Goal: Task Accomplishment & Management: Manage account settings

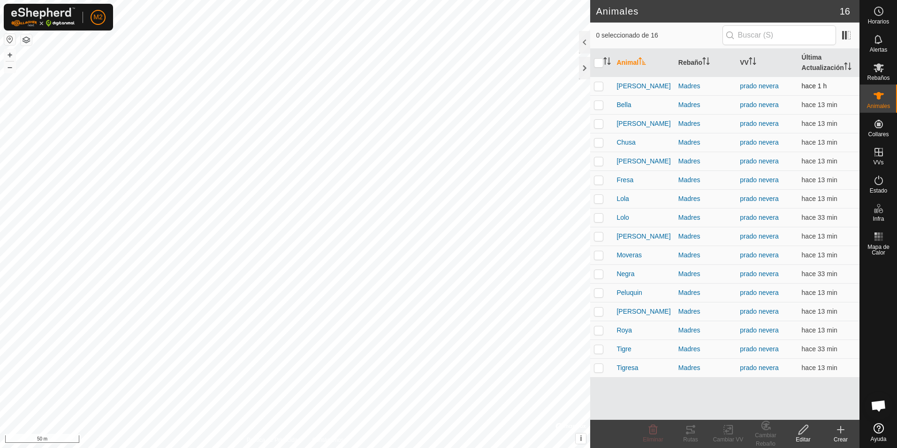
click at [601, 86] on p-checkbox at bounding box center [598, 86] width 9 height 8
checkbox input "true"
click at [598, 102] on p-checkbox at bounding box center [598, 105] width 9 height 8
checkbox input "true"
click at [598, 125] on p-checkbox at bounding box center [598, 124] width 9 height 8
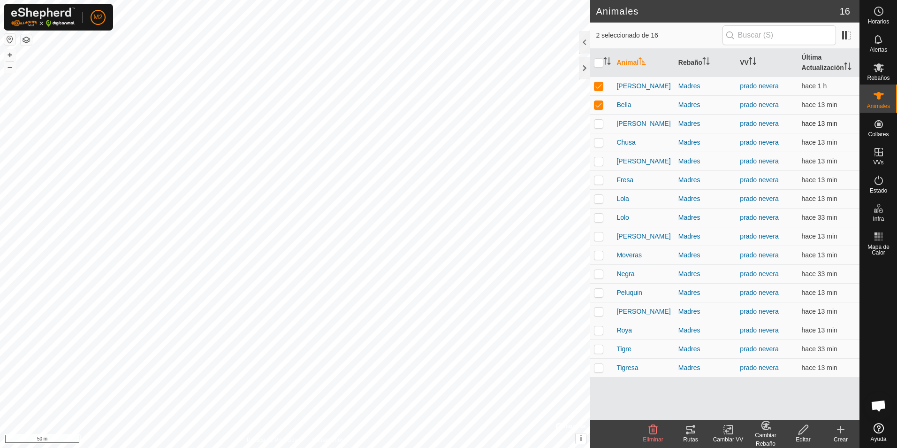
checkbox input "true"
click at [600, 145] on p-checkbox at bounding box center [598, 142] width 9 height 8
checkbox input "true"
click at [599, 160] on p-checkbox at bounding box center [598, 161] width 9 height 8
checkbox input "true"
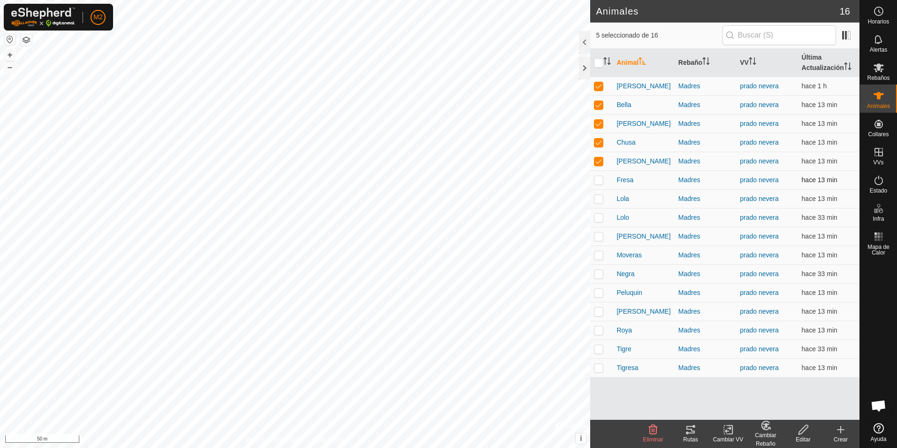
click at [599, 176] on p-tablecheckbox at bounding box center [598, 180] width 9 height 8
checkbox input "true"
drag, startPoint x: 601, startPoint y: 196, endPoint x: 600, endPoint y: 207, distance: 11.3
click at [600, 197] on p-checkbox at bounding box center [598, 199] width 9 height 8
checkbox input "true"
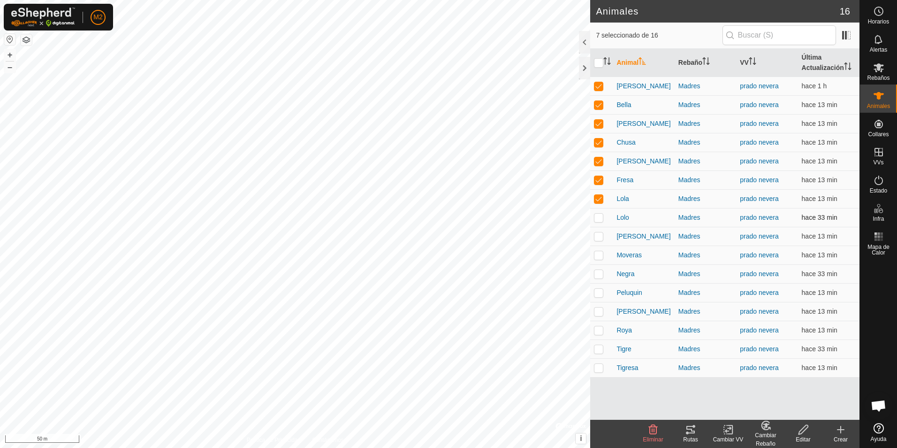
click at [599, 220] on p-checkbox at bounding box center [598, 218] width 9 height 8
checkbox input "true"
click at [599, 235] on p-checkbox at bounding box center [598, 236] width 9 height 8
checkbox input "true"
click at [690, 431] on icon at bounding box center [690, 429] width 11 height 11
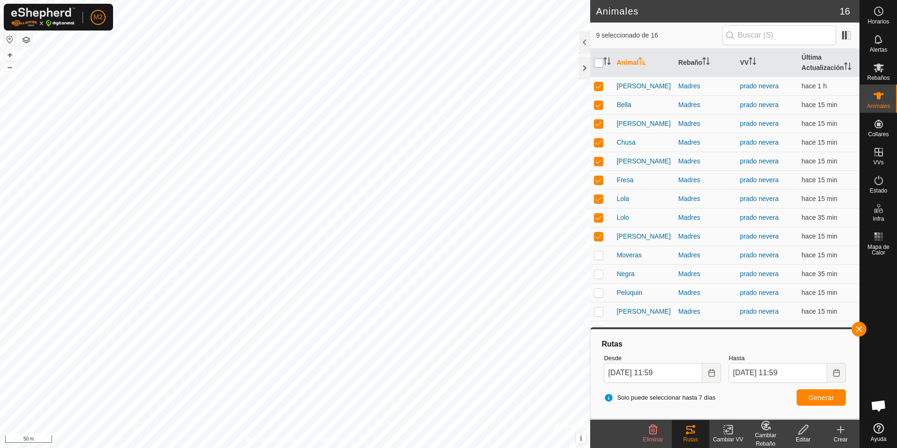
click at [598, 60] on input "checkbox" at bounding box center [598, 62] width 9 height 9
checkbox input "true"
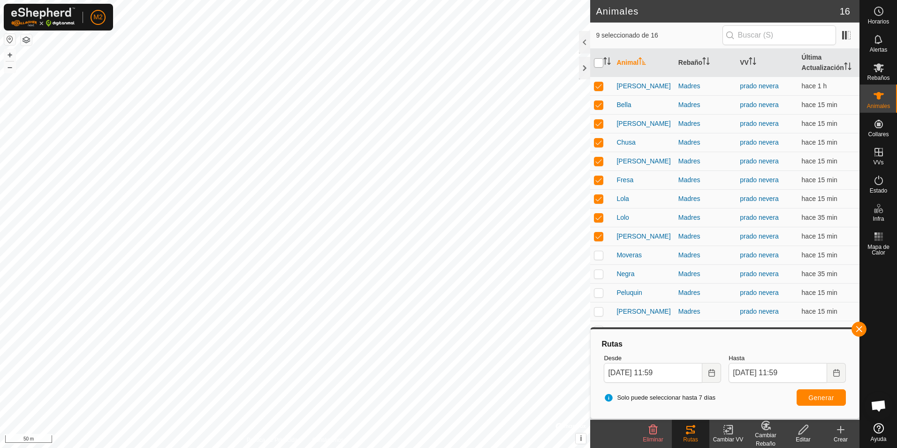
checkbox input "true"
click at [598, 60] on input "checkbox" at bounding box center [598, 62] width 9 height 9
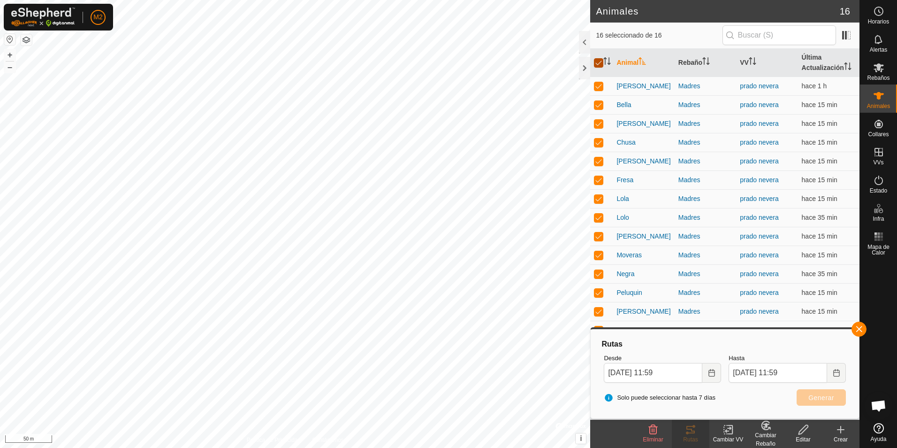
checkbox input "false"
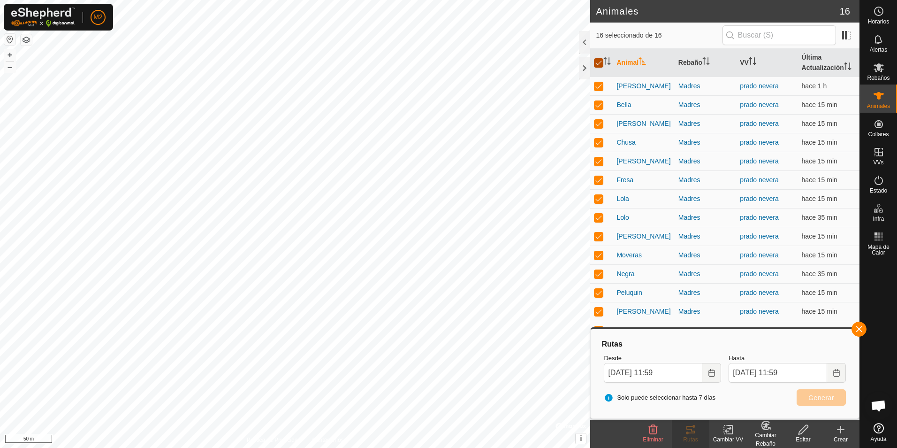
checkbox input "false"
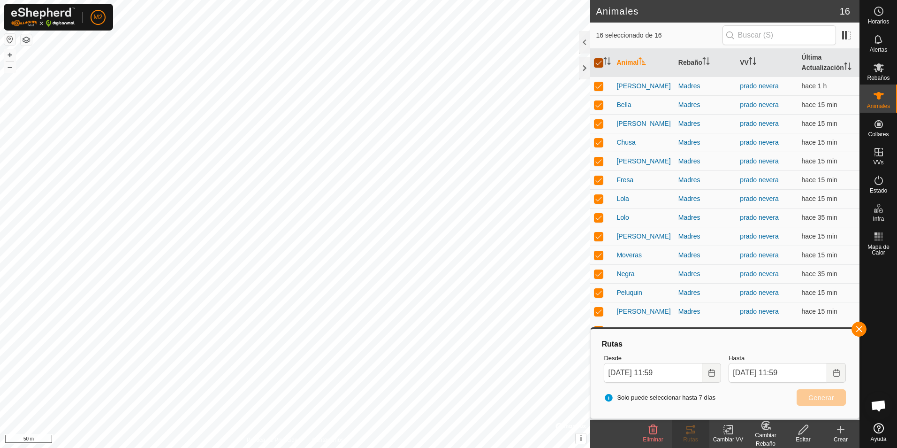
checkbox input "false"
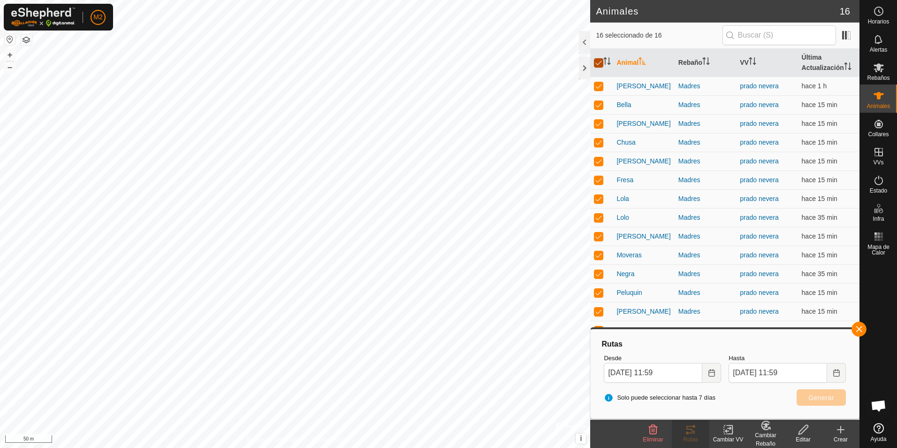
checkbox input "false"
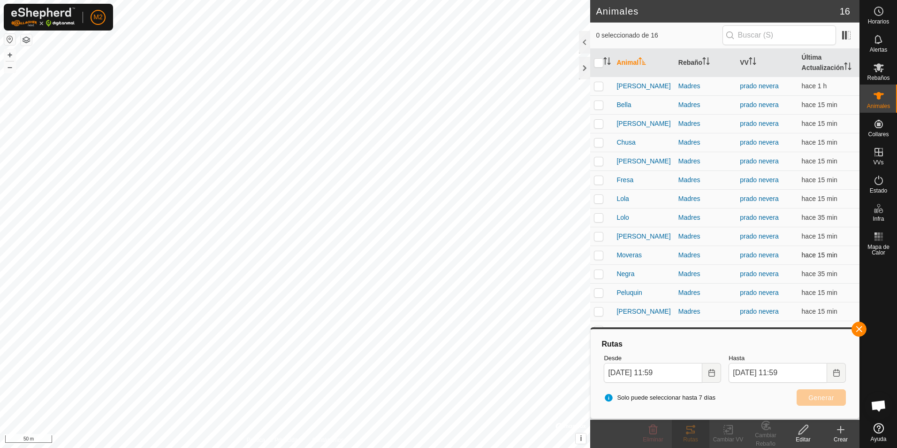
click at [600, 257] on p-checkbox at bounding box center [598, 255] width 9 height 8
checkbox input "true"
click at [598, 275] on p-checkbox at bounding box center [598, 274] width 9 height 8
checkbox input "true"
click at [859, 329] on button "button" at bounding box center [859, 328] width 15 height 15
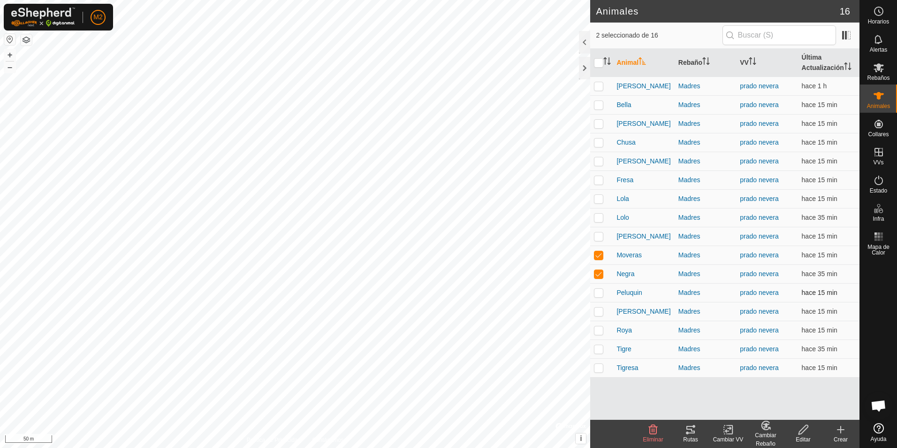
click at [598, 291] on p-checkbox at bounding box center [598, 293] width 9 height 8
checkbox input "true"
click at [598, 310] on p-checkbox at bounding box center [598, 311] width 9 height 8
checkbox input "true"
click at [599, 334] on p-checkbox at bounding box center [598, 330] width 9 height 8
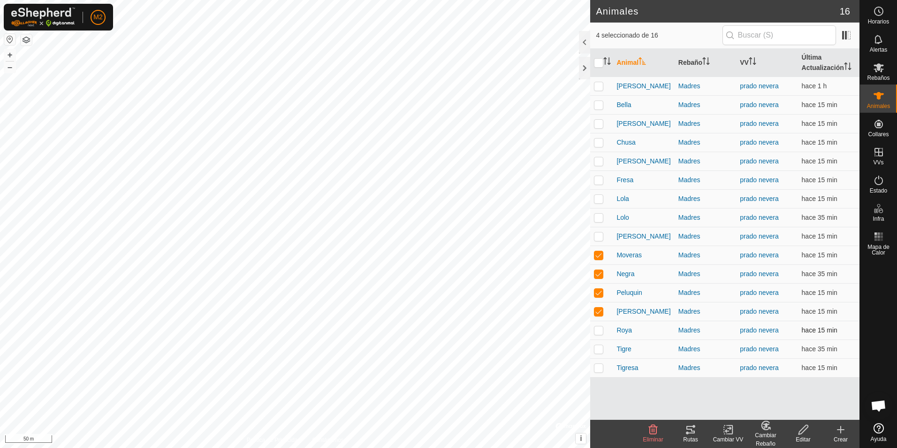
checkbox input "true"
click at [600, 349] on p-checkbox at bounding box center [598, 349] width 9 height 8
checkbox input "true"
click at [598, 368] on p-checkbox at bounding box center [598, 368] width 9 height 8
checkbox input "true"
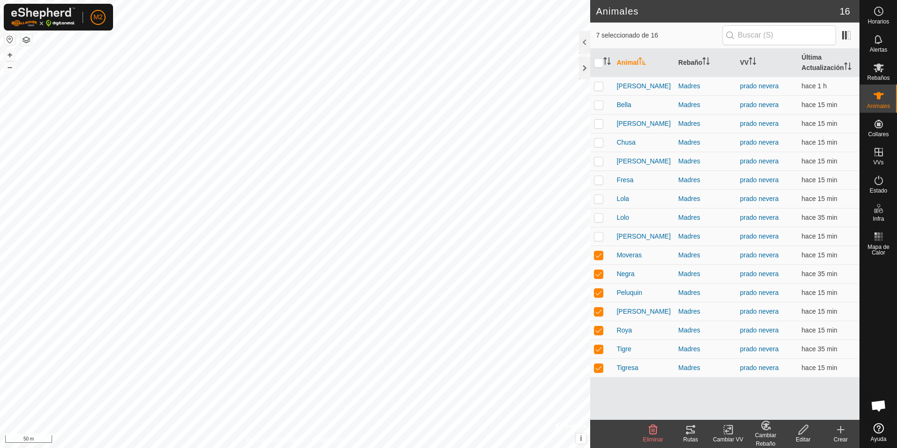
click at [694, 431] on icon at bounding box center [691, 430] width 8 height 8
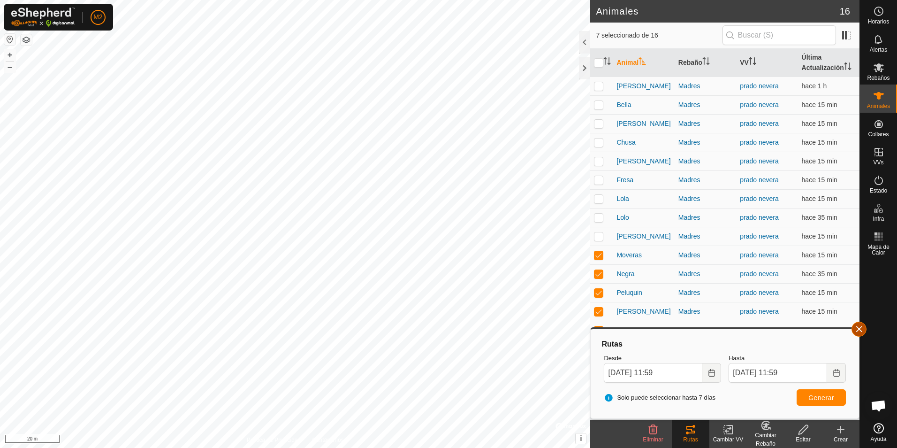
click at [857, 329] on button "button" at bounding box center [859, 328] width 15 height 15
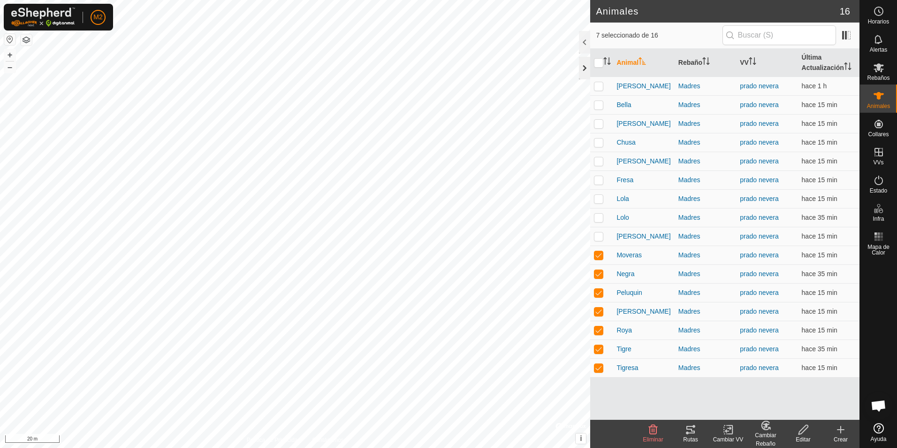
click at [586, 68] on div at bounding box center [584, 68] width 11 height 23
